Goal: Transaction & Acquisition: Book appointment/travel/reservation

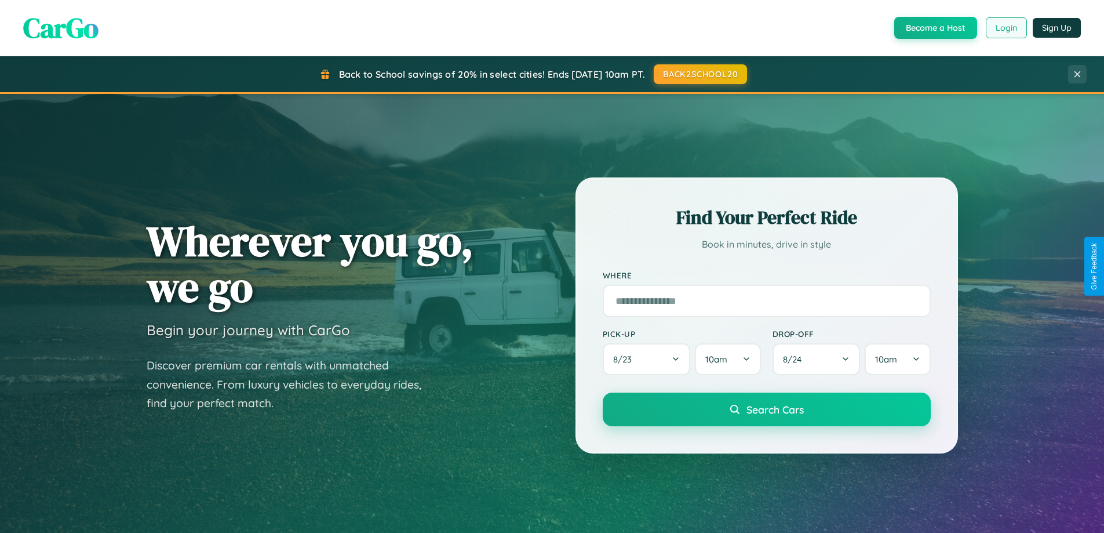
click at [1006, 28] on button "Login" at bounding box center [1006, 27] width 41 height 21
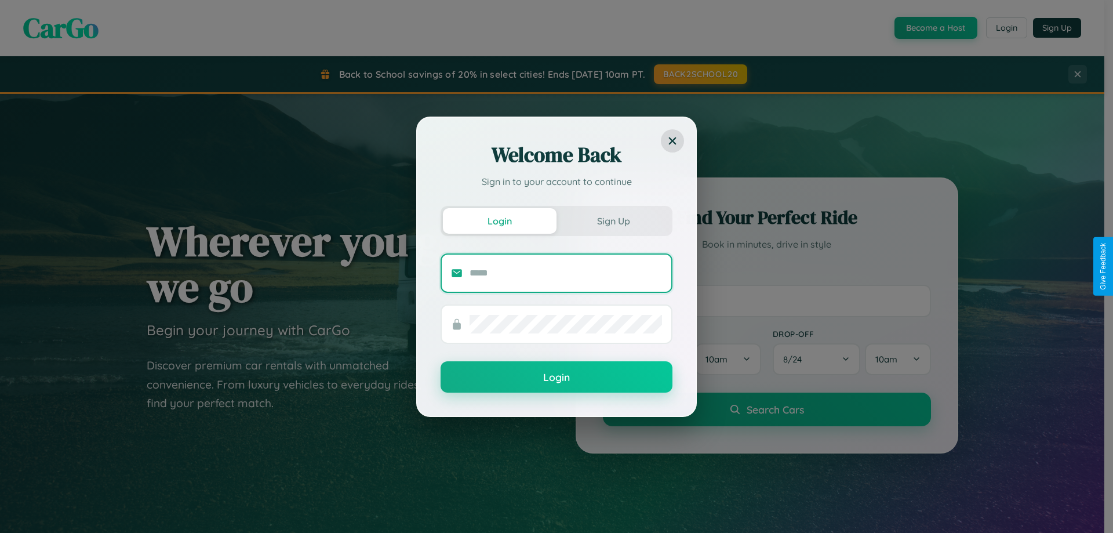
click at [566, 272] on input "text" at bounding box center [566, 273] width 192 height 19
type input "**********"
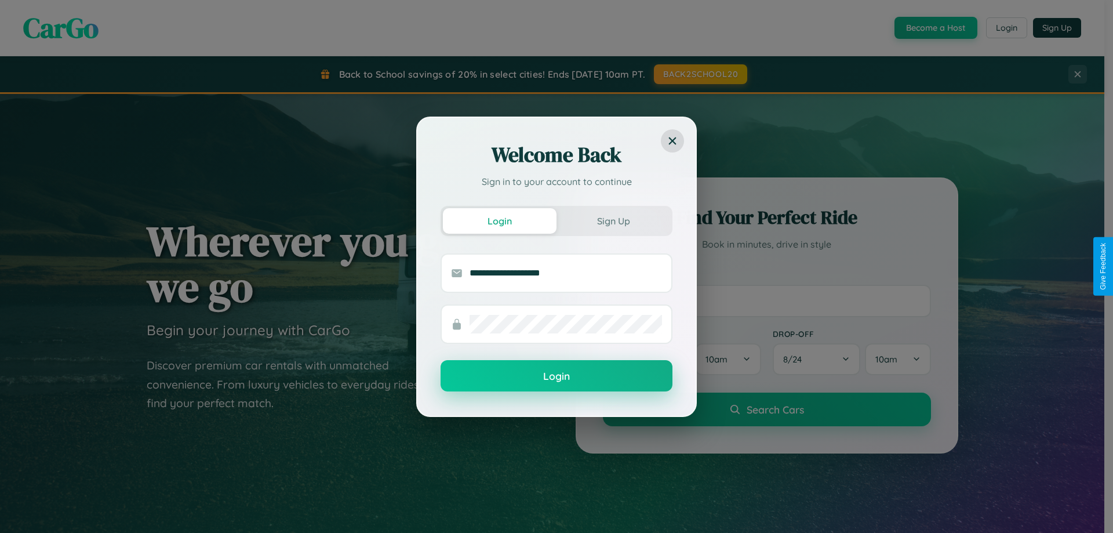
click at [556, 376] on button "Login" at bounding box center [557, 375] width 232 height 31
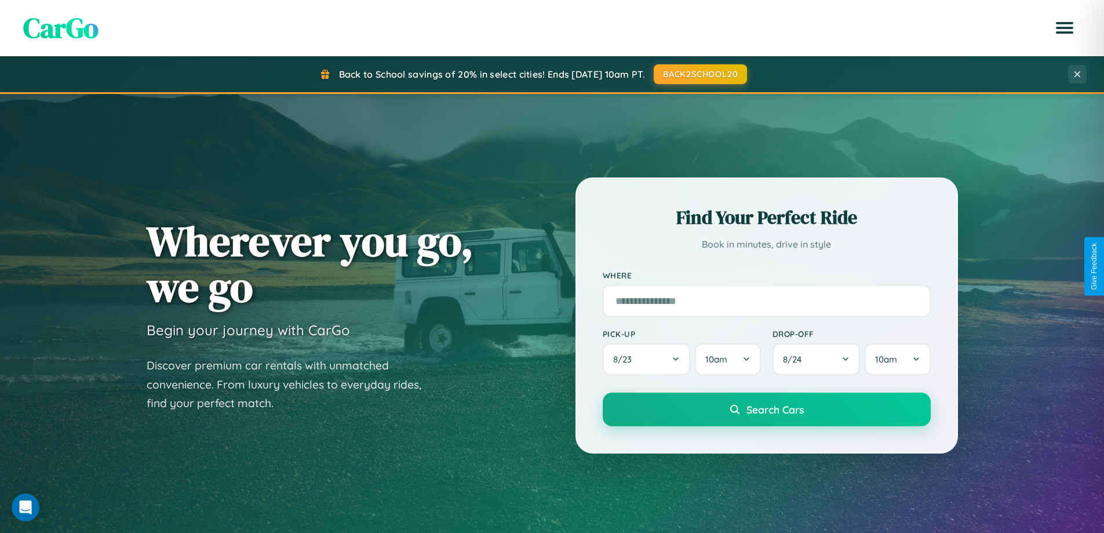
scroll to position [1862, 0]
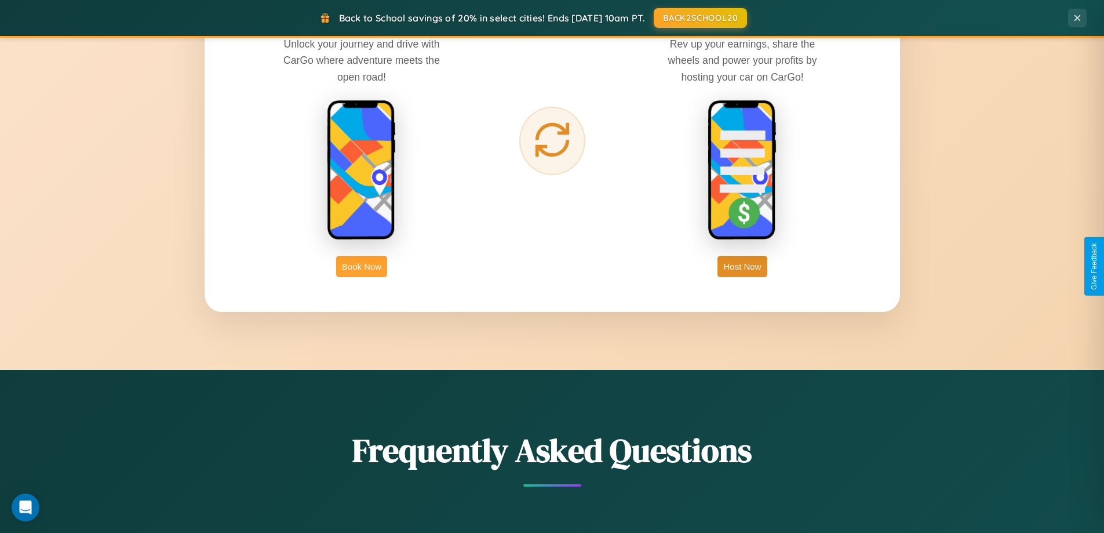
click at [362, 266] on button "Book Now" at bounding box center [361, 266] width 51 height 21
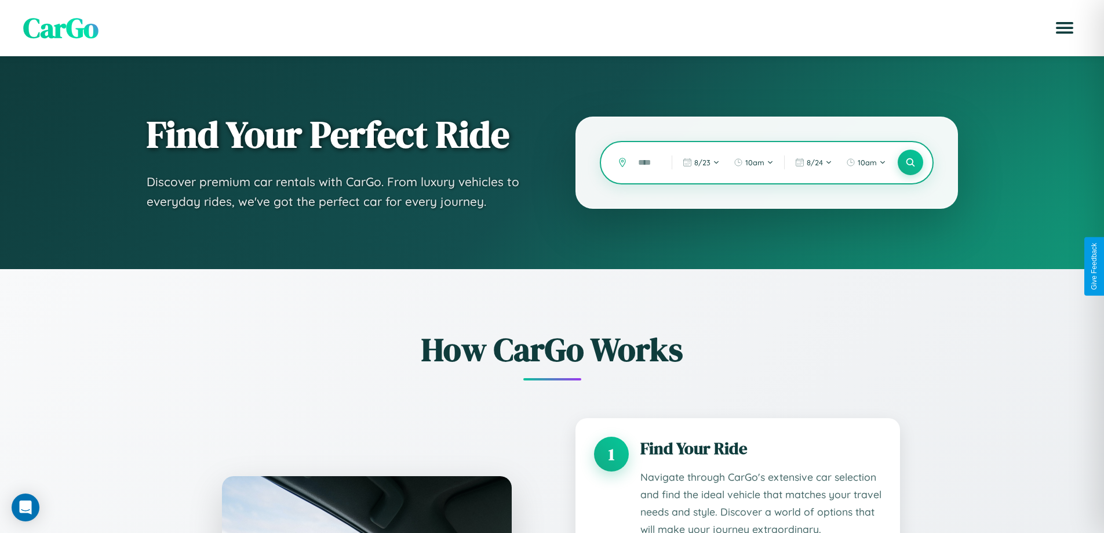
click at [646, 162] on input "text" at bounding box center [646, 162] width 28 height 20
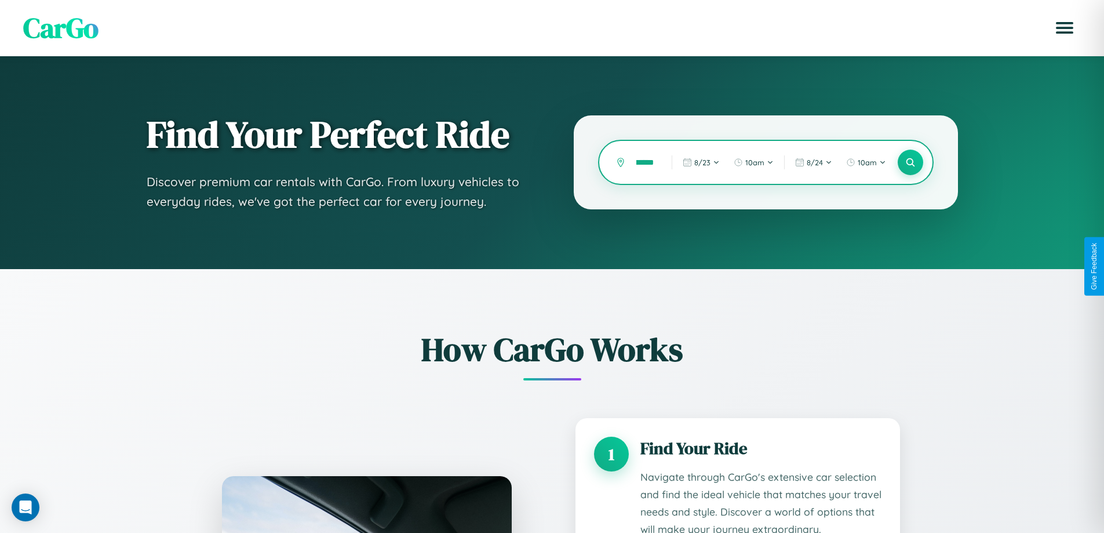
scroll to position [0, 10]
type input "******"
click at [910, 162] on icon at bounding box center [910, 162] width 11 height 11
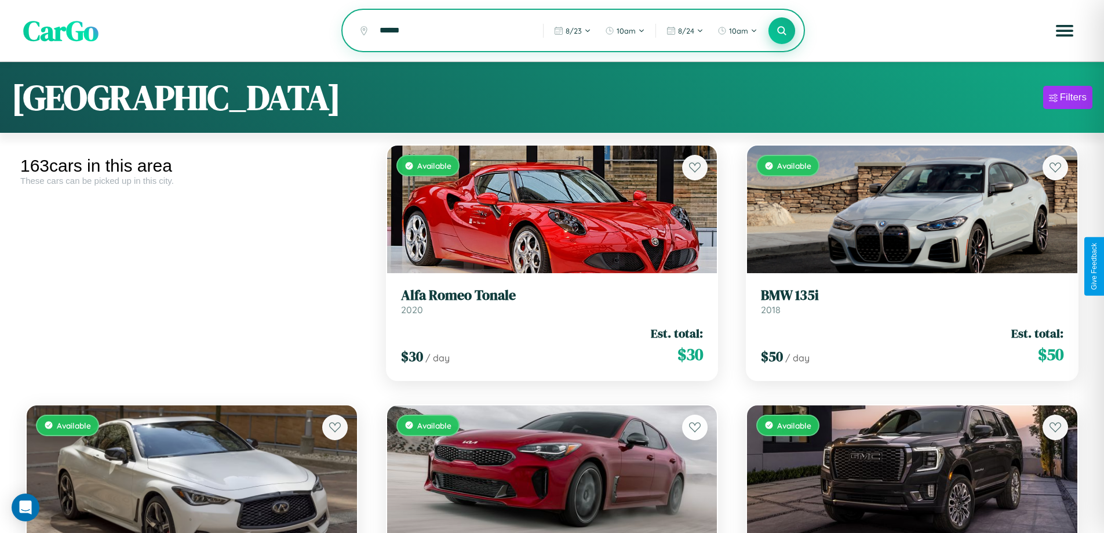
click at [782, 31] on icon at bounding box center [782, 30] width 11 height 11
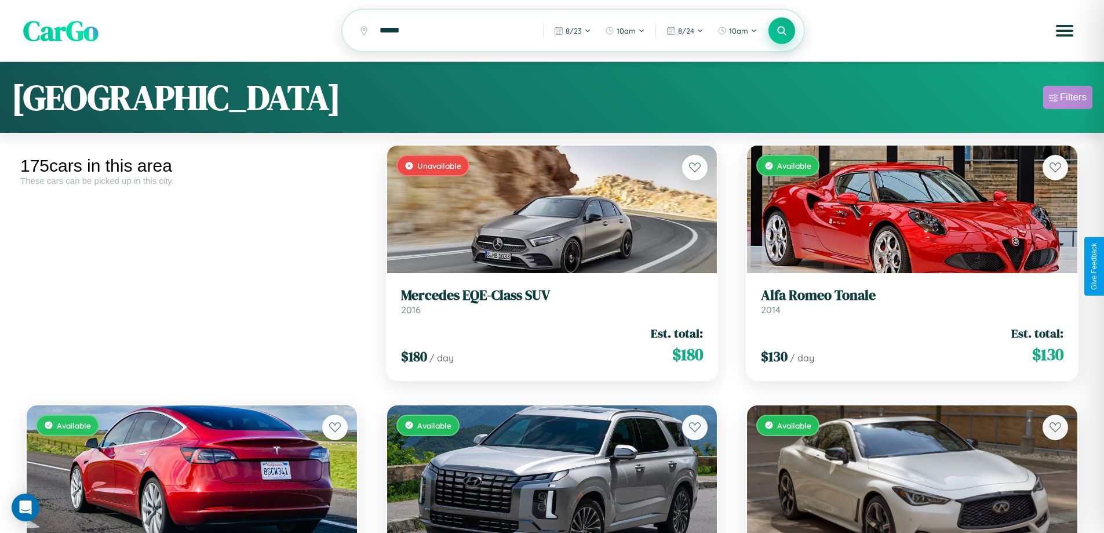
click at [1068, 99] on div "Filters" at bounding box center [1073, 98] width 27 height 12
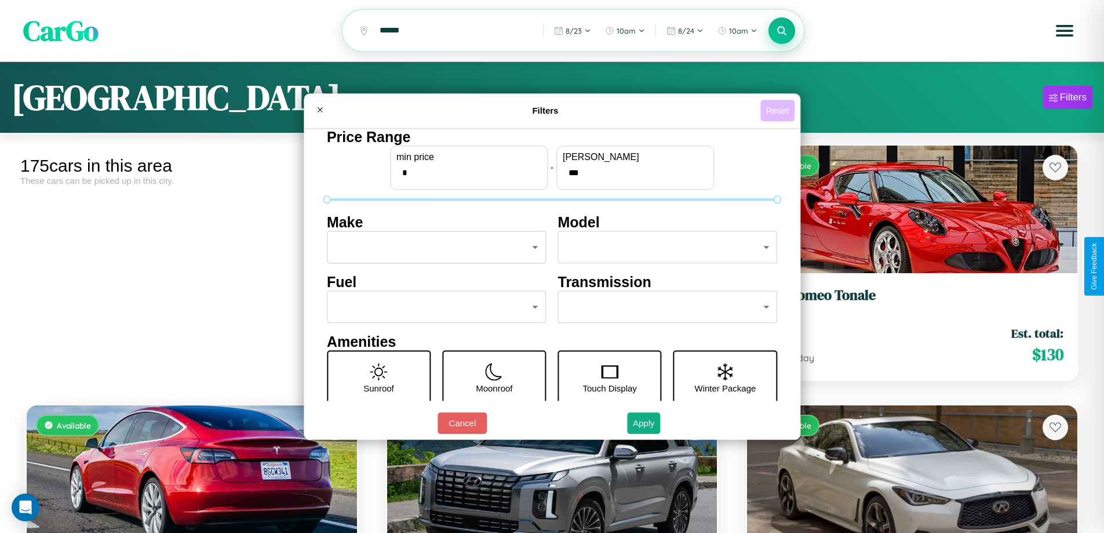
click at [779, 110] on button "Reset" at bounding box center [777, 110] width 34 height 21
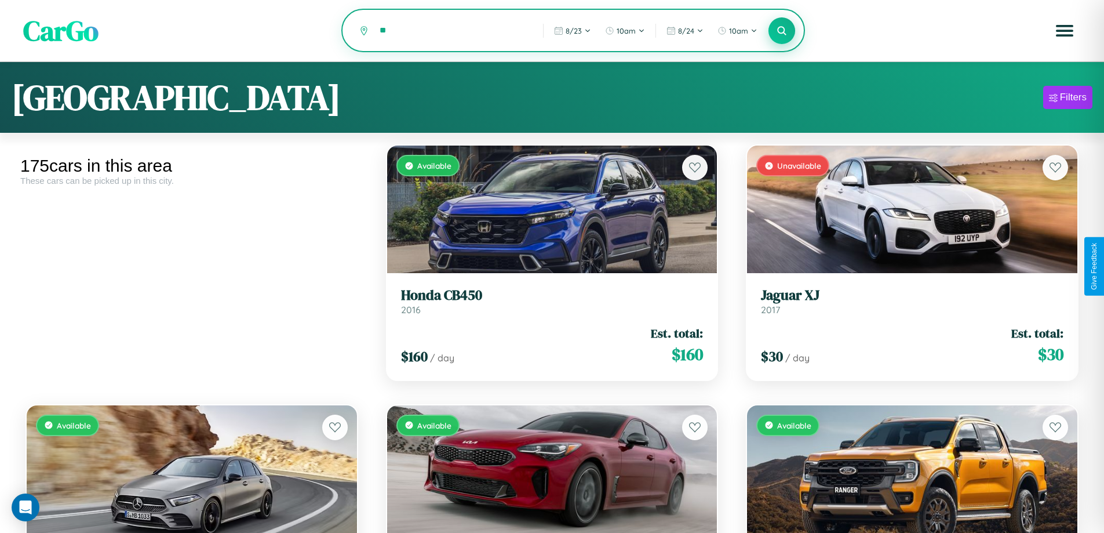
type input "*"
type input "**********"
click at [782, 31] on icon at bounding box center [782, 30] width 11 height 11
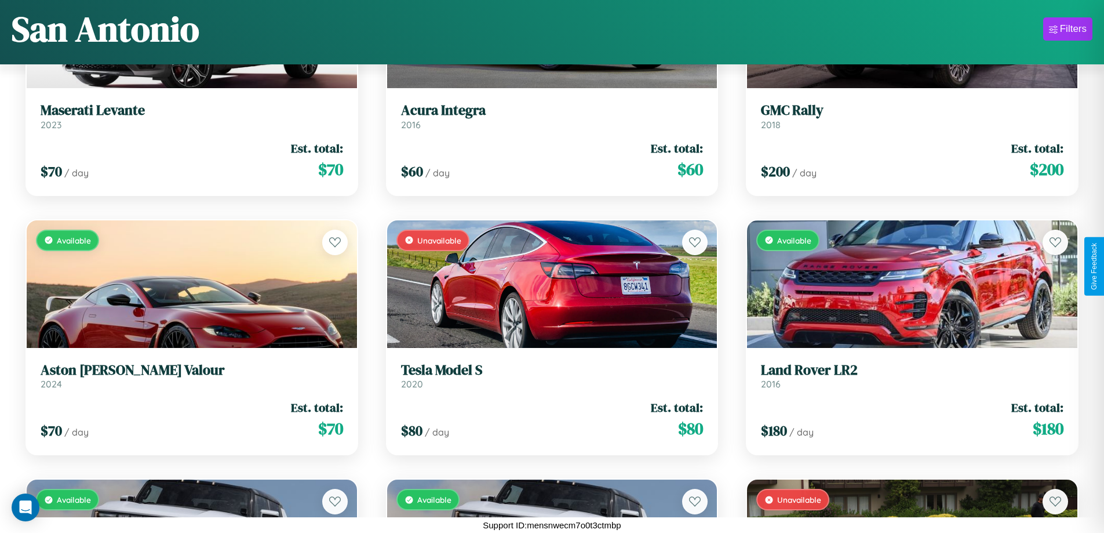
scroll to position [10546, 0]
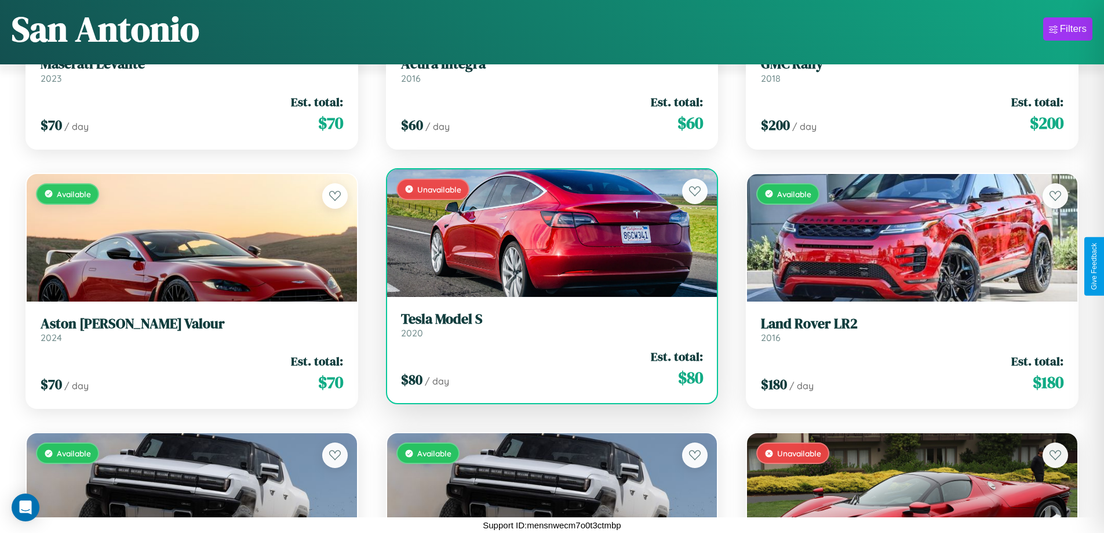
click at [547, 329] on link "Tesla Model S 2020" at bounding box center [552, 325] width 303 height 28
